Goal: Information Seeking & Learning: Learn about a topic

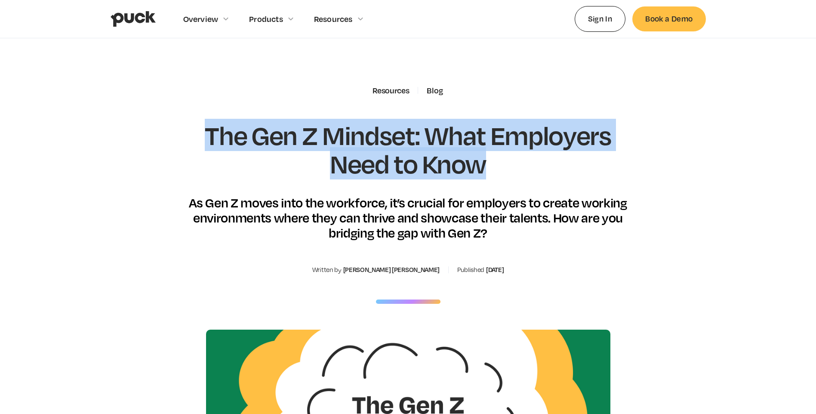
drag, startPoint x: 207, startPoint y: 131, endPoint x: 514, endPoint y: 177, distance: 310.6
click at [514, 177] on h1 "The Gen Z Mindset: What Employers Need to Know" at bounding box center [408, 149] width 451 height 56
copy h1 "The Gen Z Mindset: What Employers Need to Know"
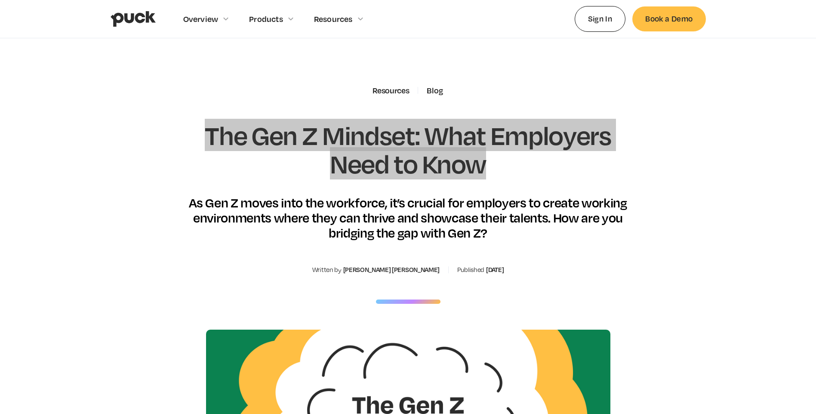
scroll to position [43, 0]
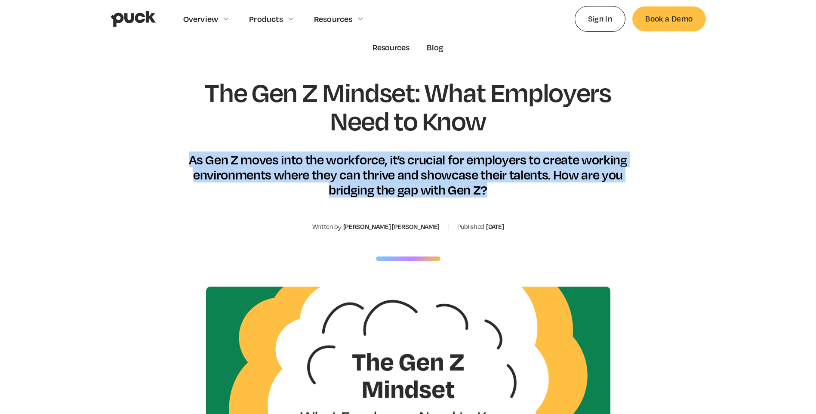
drag, startPoint x: 188, startPoint y: 158, endPoint x: 492, endPoint y: 190, distance: 306.6
click at [492, 190] on div "As Gen Z moves into the workforce, it’s crucial for employers to create working…" at bounding box center [408, 175] width 451 height 46
copy div "As Gen Z moves into the workforce, it’s crucial for employers to create working…"
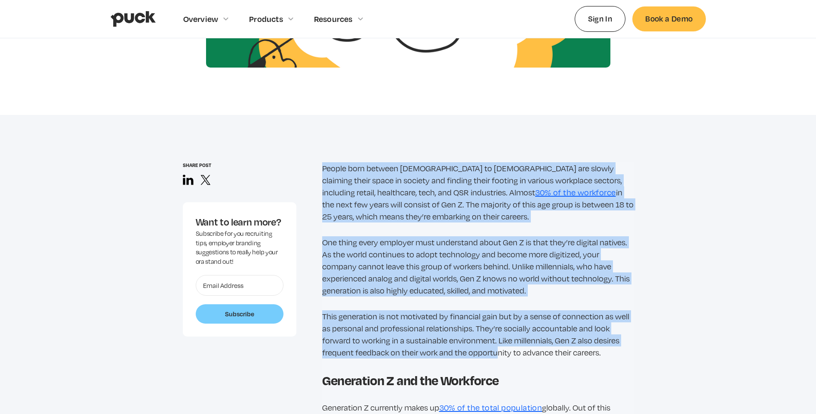
scroll to position [516, 0]
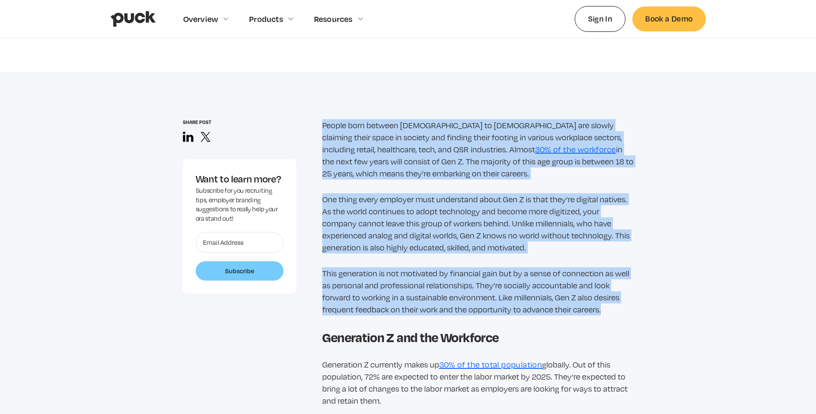
drag, startPoint x: 323, startPoint y: 295, endPoint x: 605, endPoint y: 313, distance: 282.7
copy div "Loremi dolo sitamet 9819 co 3377 adi elitse doeiusmo tempo incid ut laboree dol…"
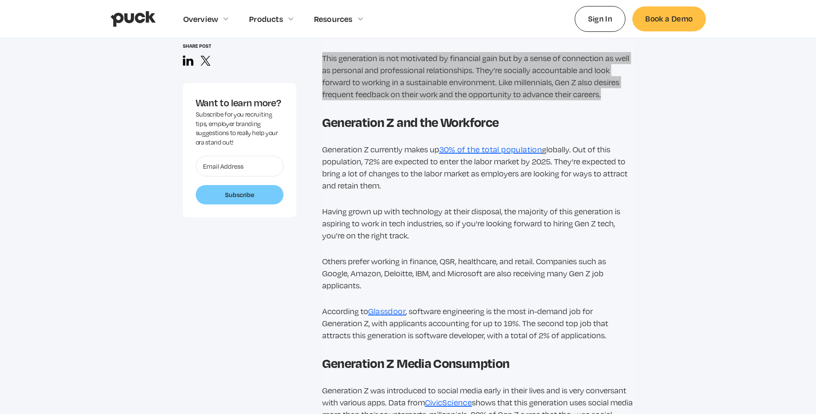
scroll to position [774, 0]
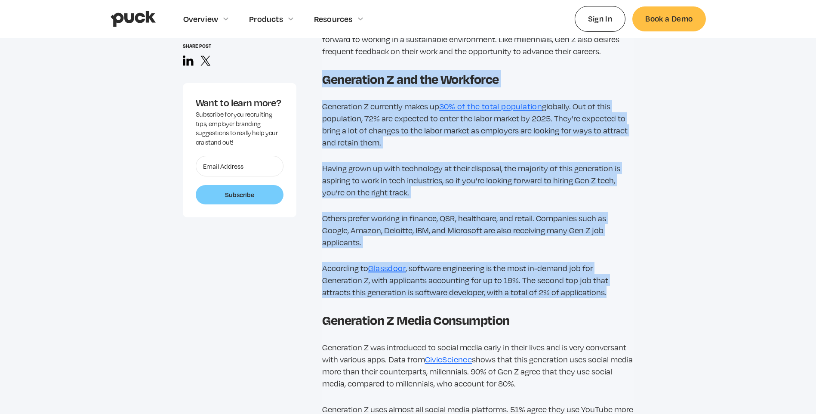
drag, startPoint x: 317, startPoint y: 75, endPoint x: 624, endPoint y: 289, distance: 374.0
copy div "Generation Z and the Workforce Generation Z currently makes up 30% of the total…"
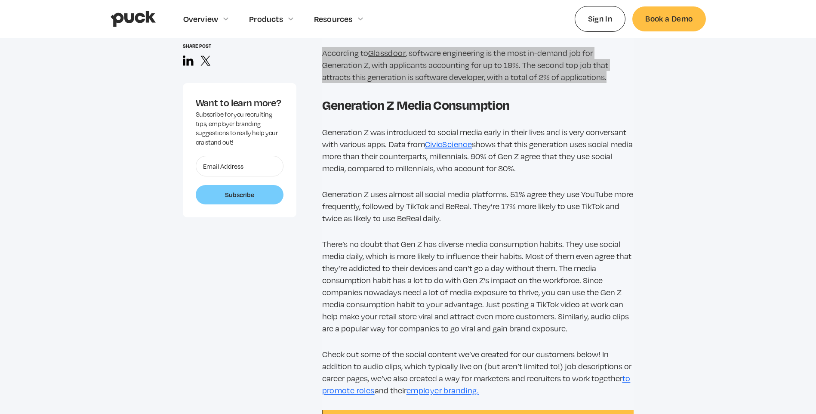
scroll to position [1032, 0]
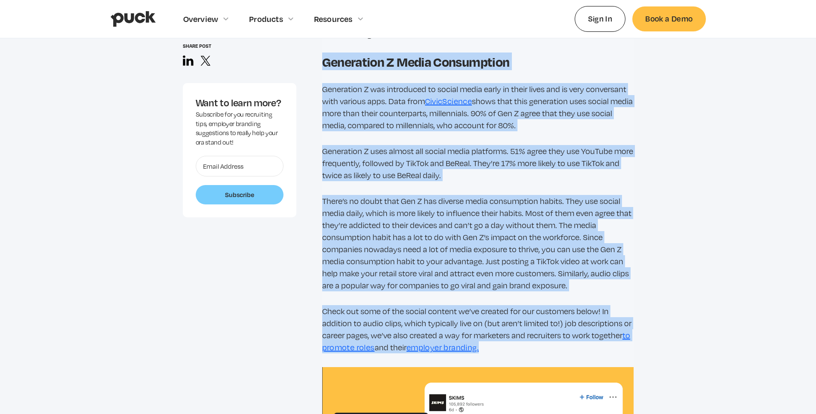
drag, startPoint x: 323, startPoint y: 60, endPoint x: 537, endPoint y: 351, distance: 361.1
copy div "Loremipsum D Sitam Consectetur Adipiscing E sed doeiusmodt in utlabo etdol magn…"
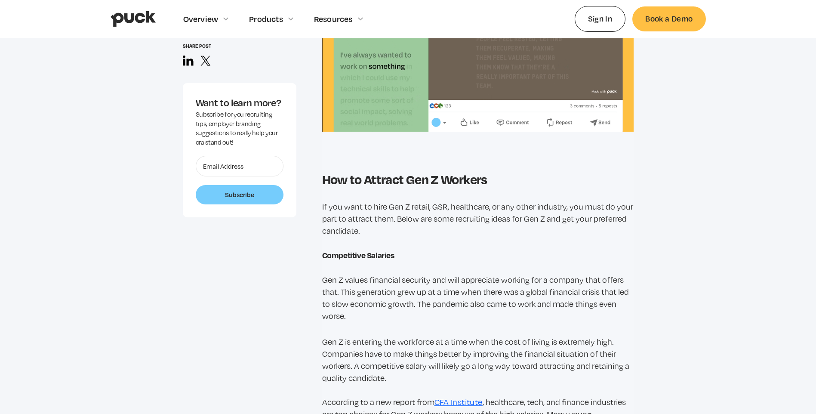
scroll to position [1505, 0]
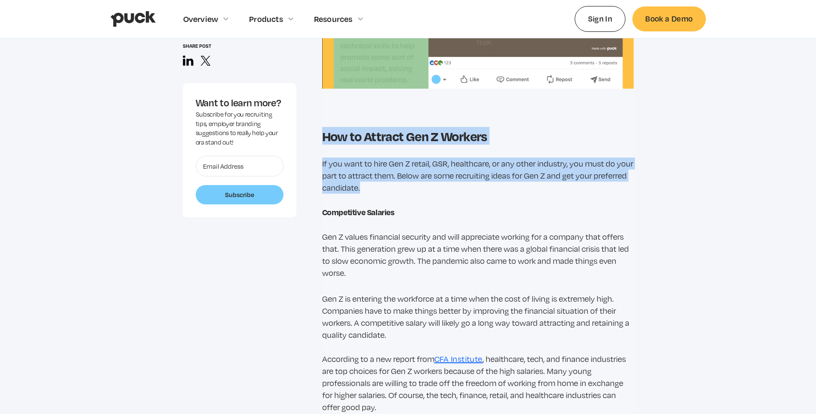
drag, startPoint x: 321, startPoint y: 134, endPoint x: 437, endPoint y: 188, distance: 127.8
copy div "How to Attract Gen Z Workers If you want to hire Gen Z retail, GSR, healthcare,…"
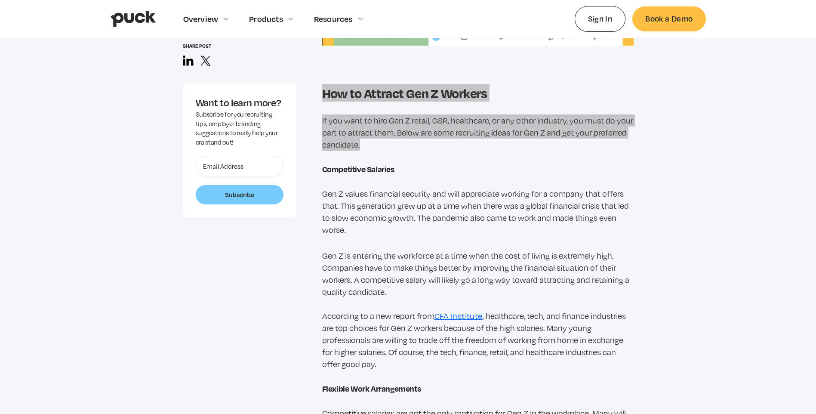
scroll to position [1591, 0]
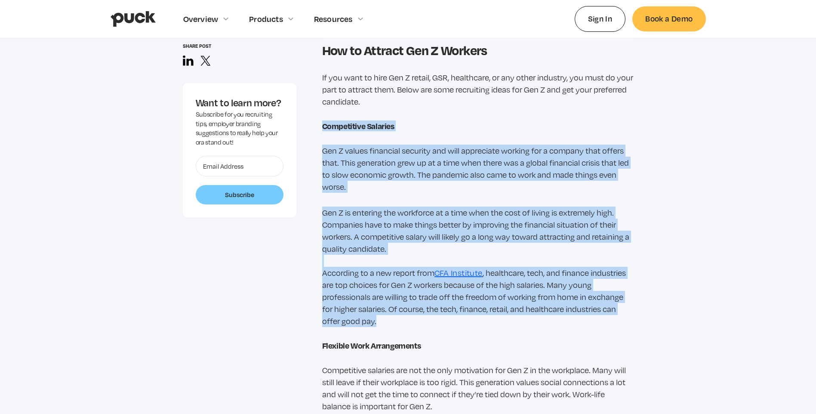
drag, startPoint x: 321, startPoint y: 123, endPoint x: 458, endPoint y: 323, distance: 242.8
copy div "Competitive Salaries Gen Z values financial security and will appreciate workin…"
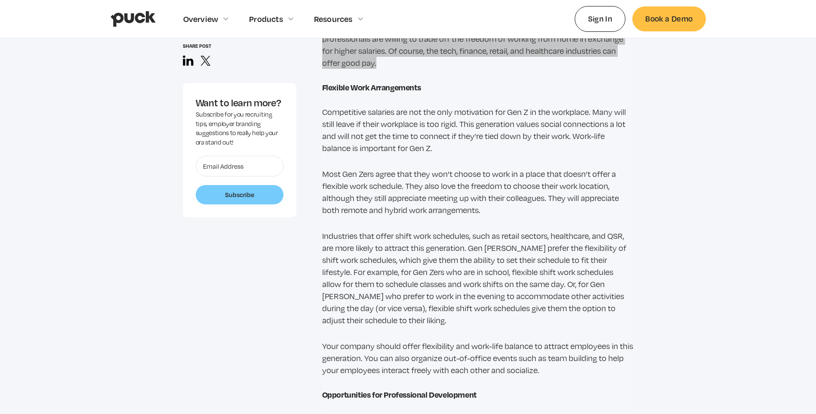
scroll to position [1892, 0]
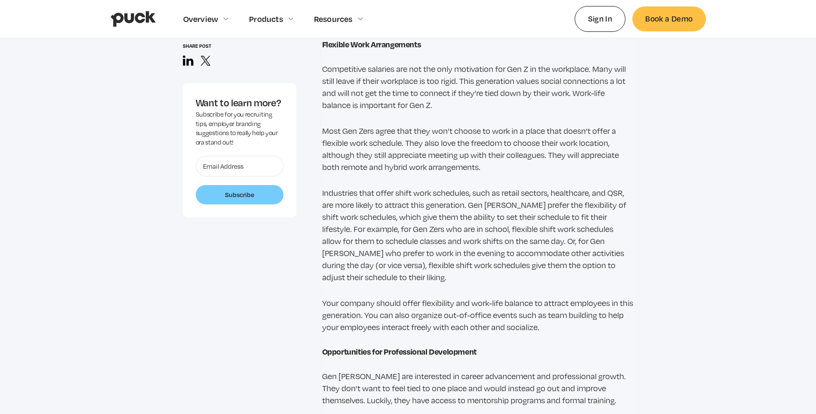
drag, startPoint x: 320, startPoint y: 43, endPoint x: 561, endPoint y: 317, distance: 366.0
click at [561, 317] on div "Share post Want to learn more? Subscribe for you recruiting tips, employer bran…" at bounding box center [408, 258] width 451 height 3030
copy div "Loremips Dolo Sitametconse Adipiscinge seddoeiu tem inc utl etdo magnaaliqu eni…"
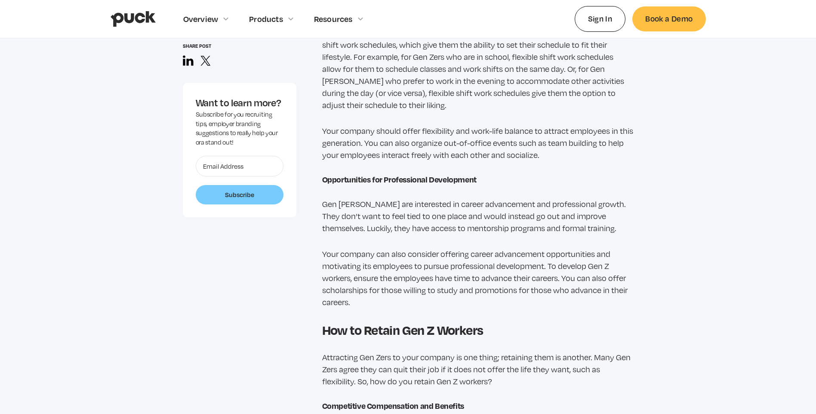
scroll to position [2107, 0]
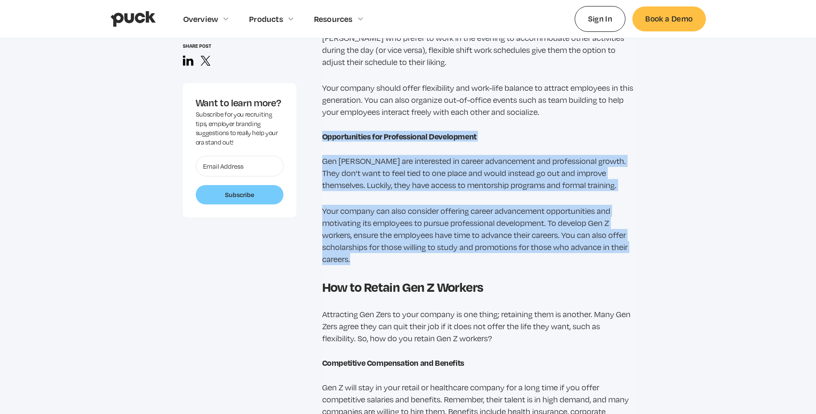
drag, startPoint x: 321, startPoint y: 120, endPoint x: 360, endPoint y: 246, distance: 132.0
click at [360, 246] on div "Share post Want to learn more? Subscribe for you recruiting tips, employer bran…" at bounding box center [408, 43] width 451 height 3030
copy div "Opportunities for Professional Development Gen Zers are interested in career ad…"
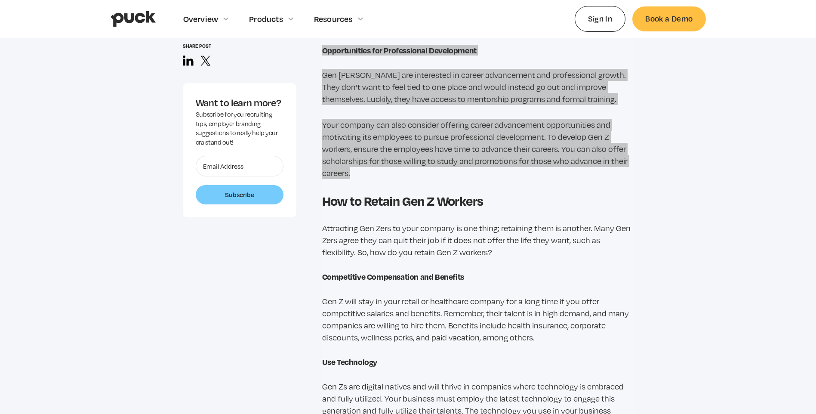
scroll to position [2236, 0]
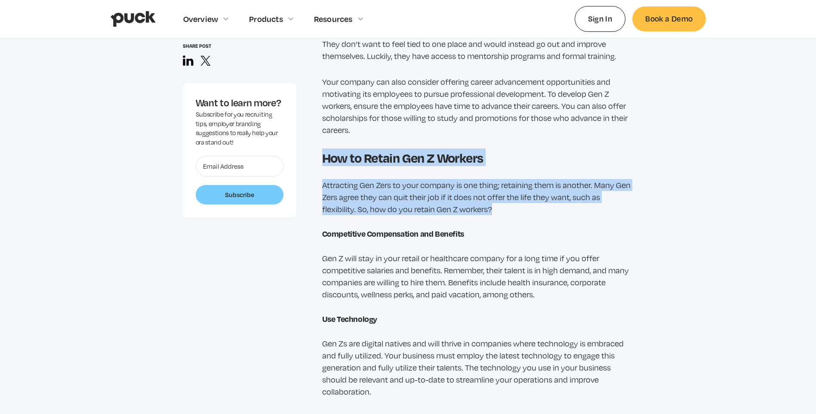
drag, startPoint x: 319, startPoint y: 140, endPoint x: 515, endPoint y: 196, distance: 203.4
copy div "How to Retain Gen Z Workers Attracting Gen Zers to your company is one thing; r…"
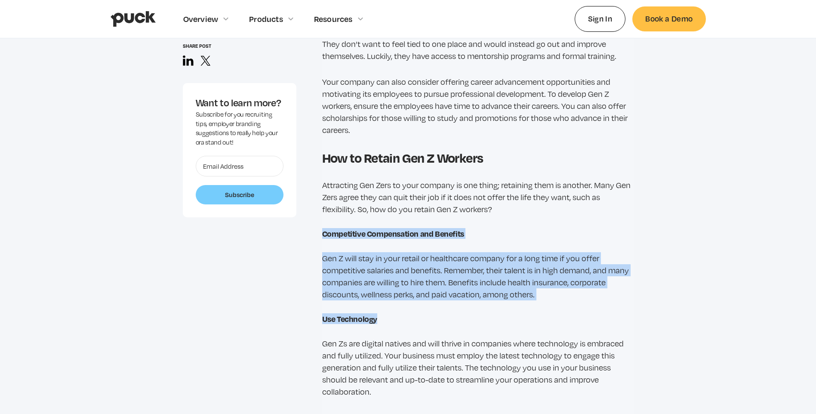
drag, startPoint x: 317, startPoint y: 218, endPoint x: 543, endPoint y: 287, distance: 235.6
drag, startPoint x: 543, startPoint y: 287, endPoint x: 637, endPoint y: 295, distance: 95.0
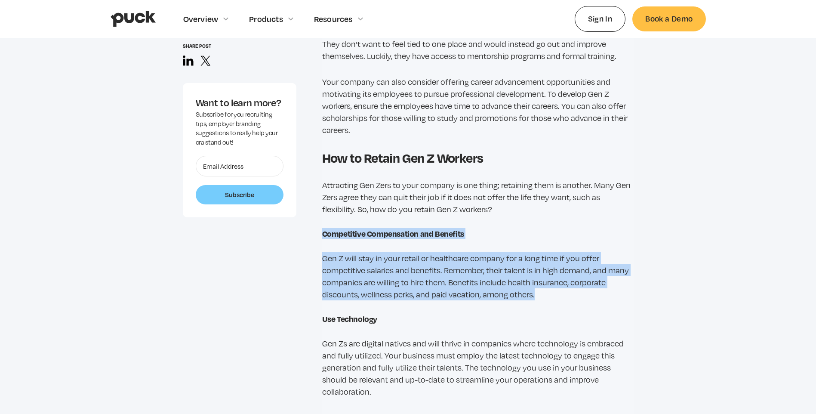
drag, startPoint x: 317, startPoint y: 214, endPoint x: 543, endPoint y: 281, distance: 235.8
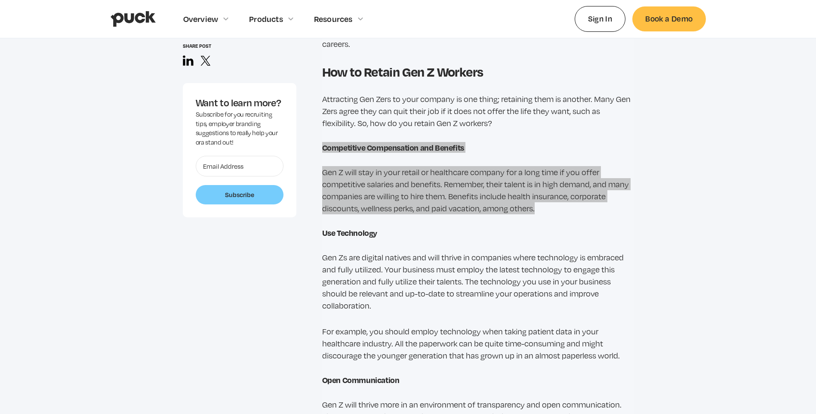
scroll to position [2365, 0]
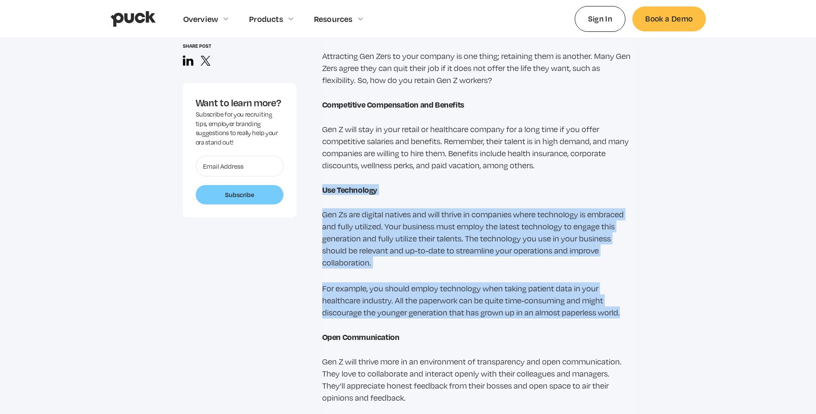
drag, startPoint x: 319, startPoint y: 175, endPoint x: 634, endPoint y: 298, distance: 339.1
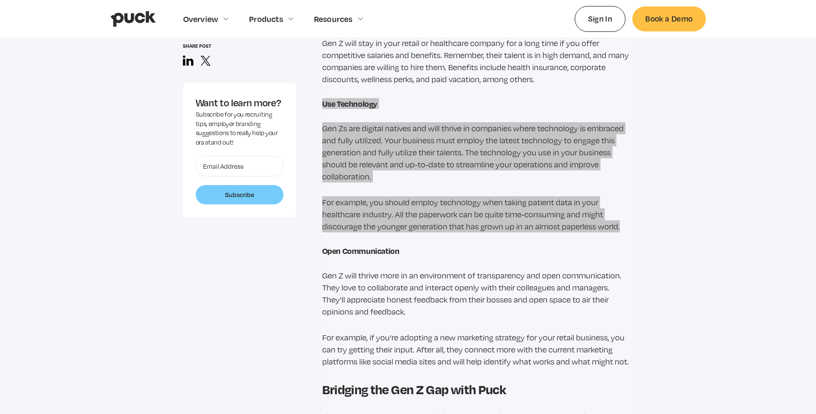
scroll to position [2494, 0]
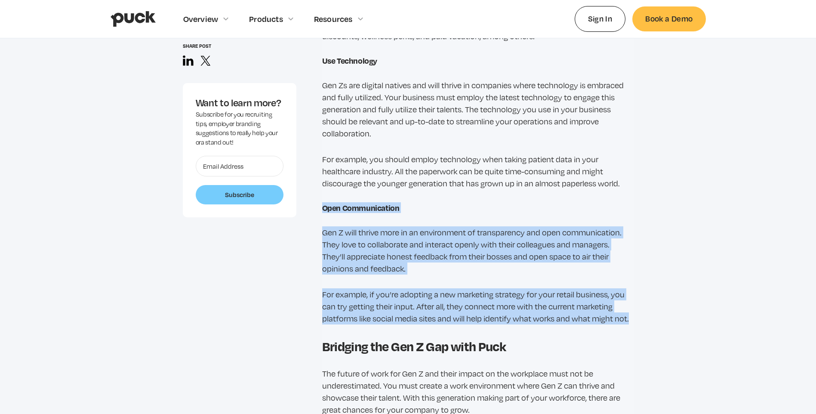
drag, startPoint x: 320, startPoint y: 193, endPoint x: 657, endPoint y: 307, distance: 356.3
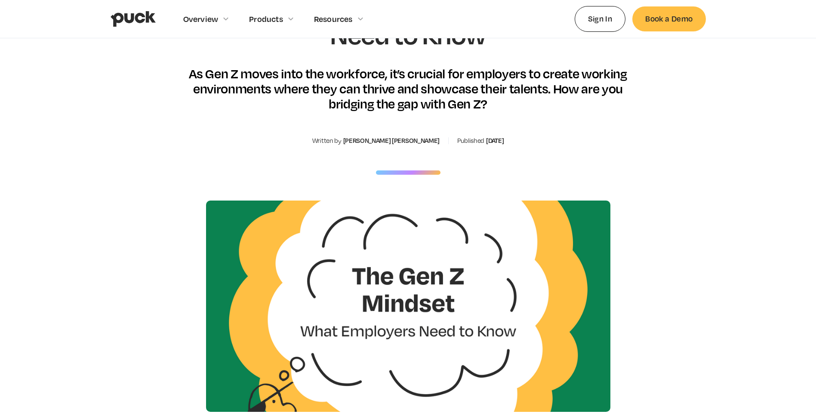
scroll to position [0, 0]
